Goal: Check status: Check status

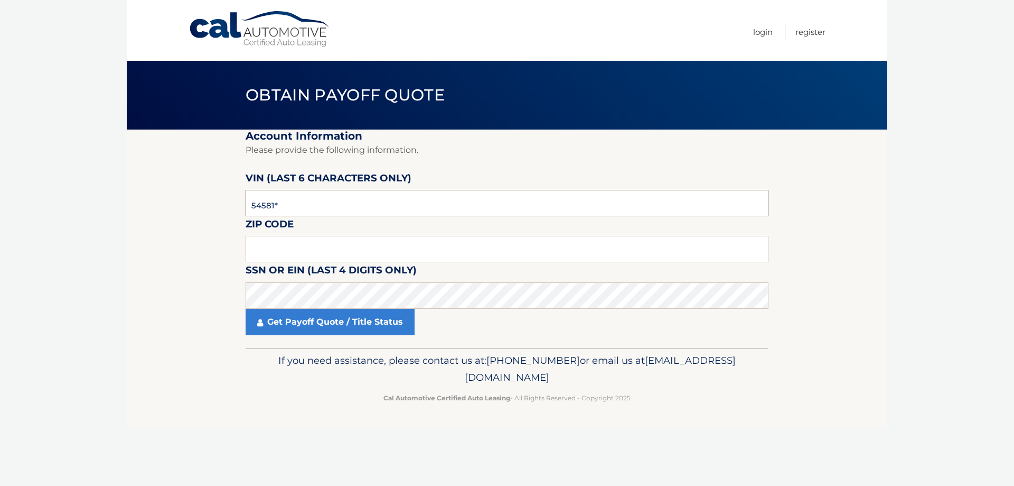
type input "545817"
click at [350, 257] on input "text" at bounding box center [507, 249] width 523 height 26
type input "5"
type input "10704"
click at [380, 318] on link "Get Payoff Quote / Title Status" at bounding box center [330, 322] width 169 height 26
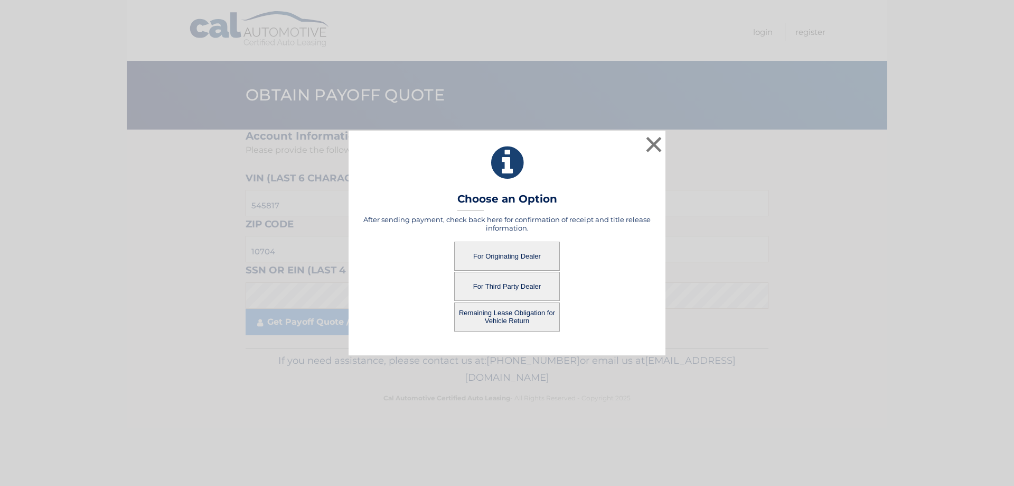
click at [527, 257] on button "For Originating Dealer" at bounding box center [507, 255] width 106 height 29
click at [512, 256] on button "For Originating Dealer" at bounding box center [507, 255] width 106 height 29
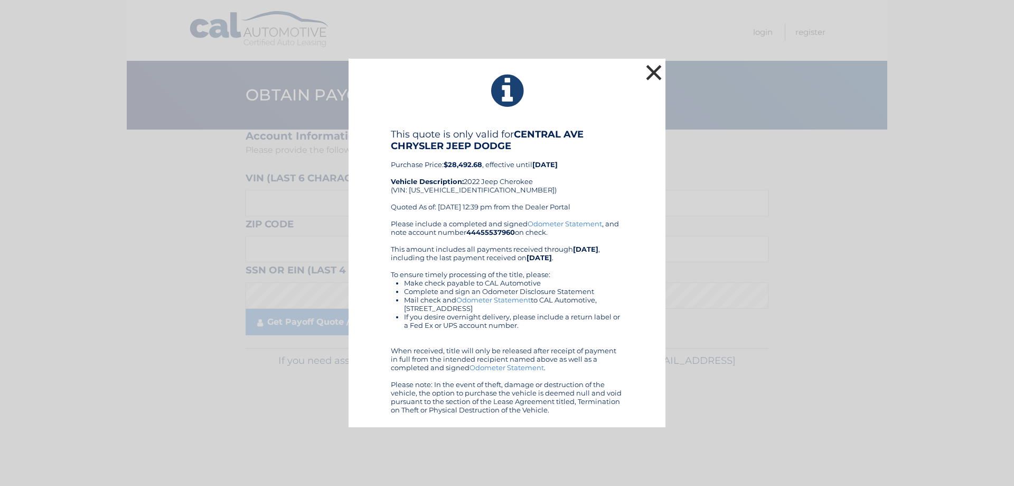
click at [654, 76] on button "×" at bounding box center [653, 72] width 21 height 21
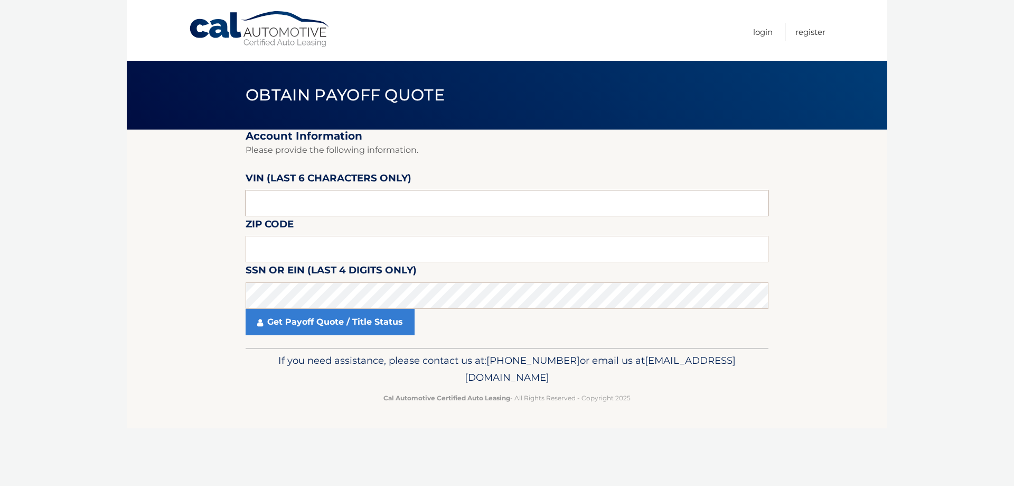
click at [274, 201] on input "text" at bounding box center [507, 203] width 523 height 26
type input "545817"
click at [290, 246] on input "text" at bounding box center [507, 249] width 523 height 26
type input "10704"
click at [338, 314] on link "Get Payoff Quote / Title Status" at bounding box center [330, 322] width 169 height 26
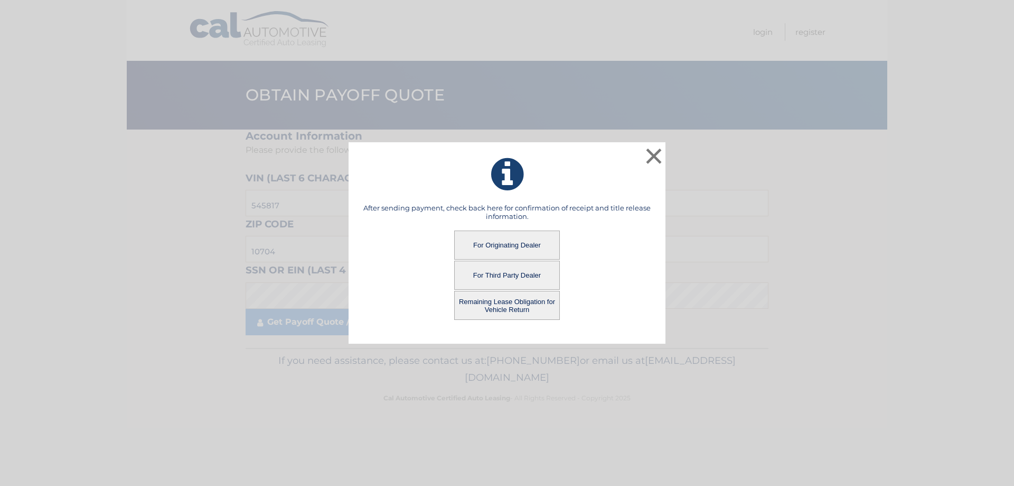
click at [516, 303] on button "Remaining Lease Obligation for Vehicle Return" at bounding box center [507, 305] width 106 height 29
click at [523, 302] on button "Remaining Lease Obligation for Vehicle Return" at bounding box center [507, 305] width 106 height 29
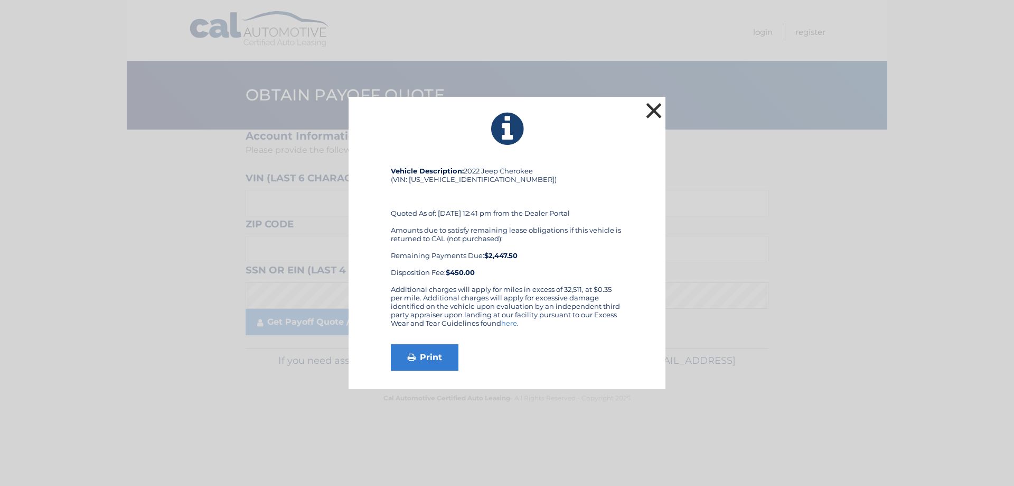
click at [656, 108] on button "×" at bounding box center [653, 110] width 21 height 21
